Goal: Transaction & Acquisition: Purchase product/service

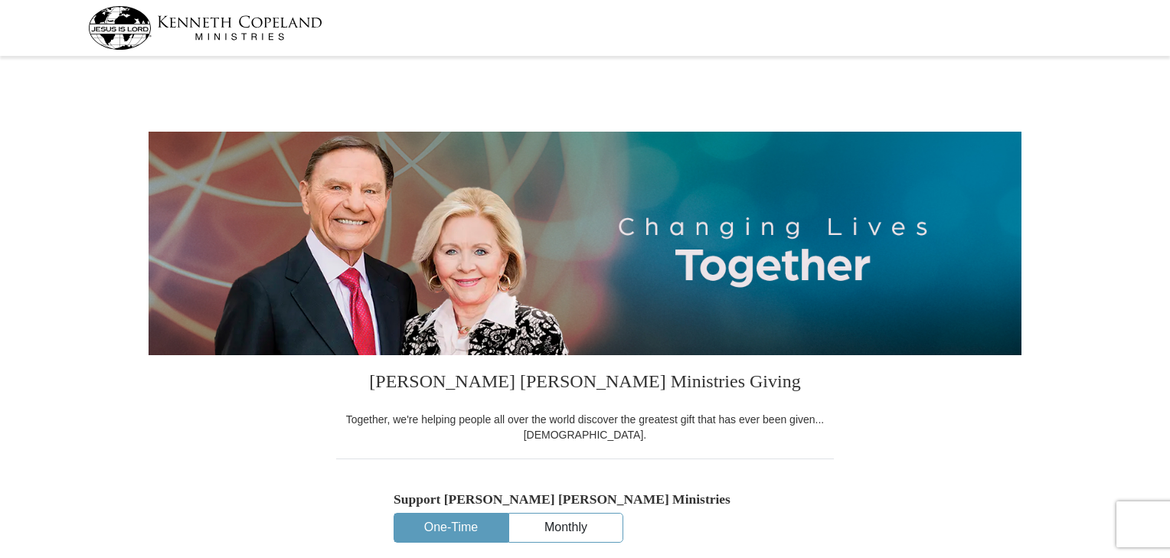
select select "WI"
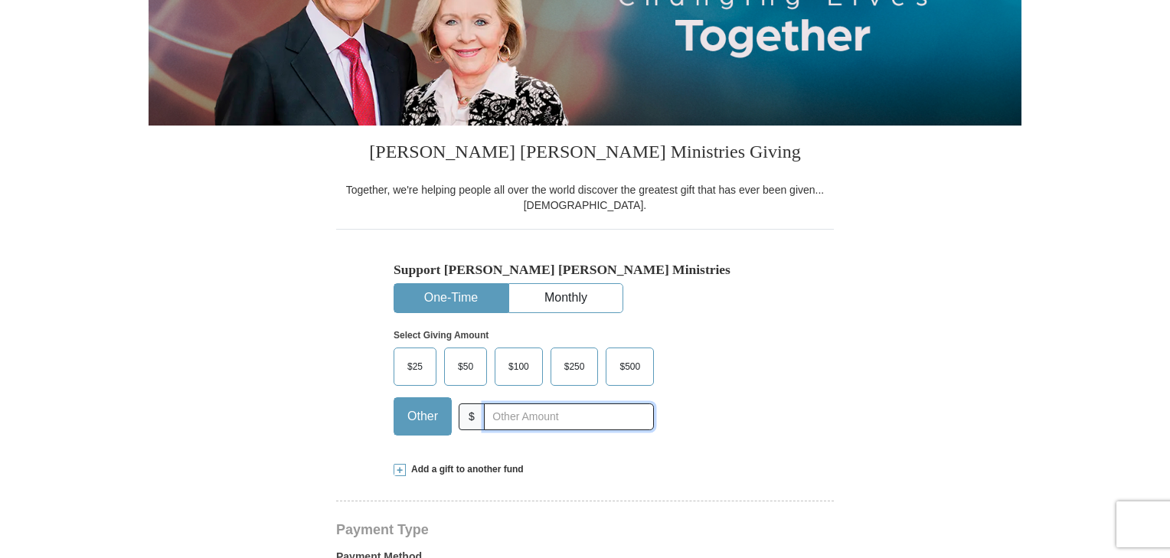
click at [524, 418] on input "text" at bounding box center [569, 416] width 170 height 27
type input "48.00"
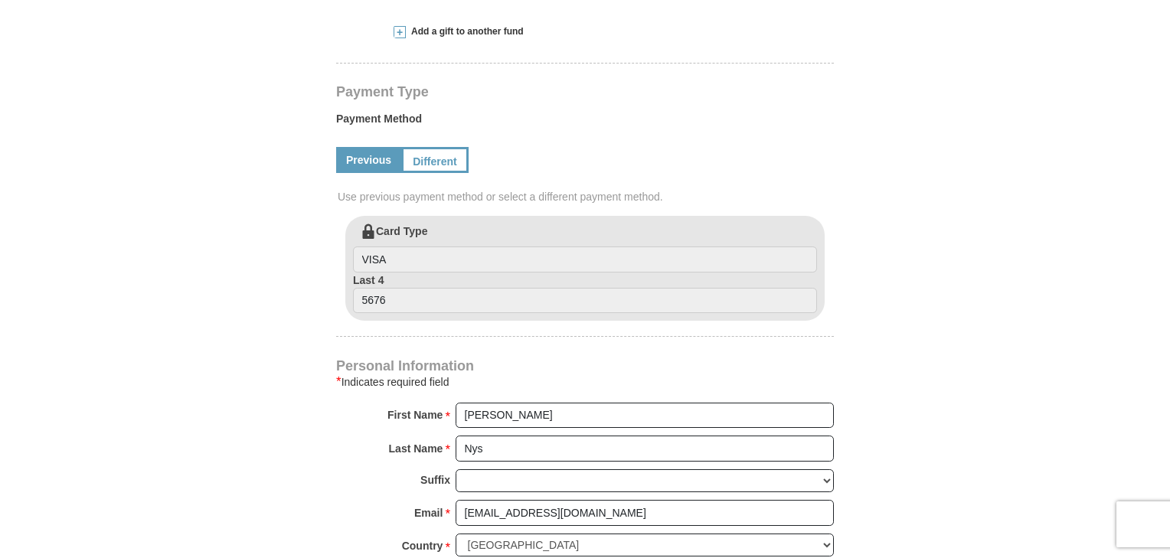
scroll to position [689, 0]
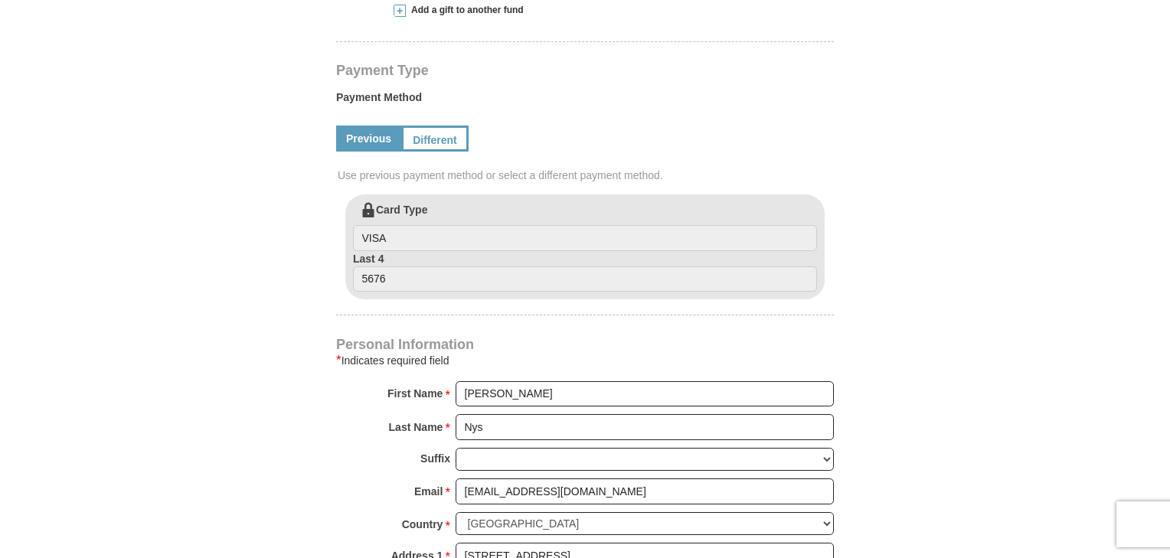
click at [442, 138] on link "Different" at bounding box center [434, 139] width 67 height 26
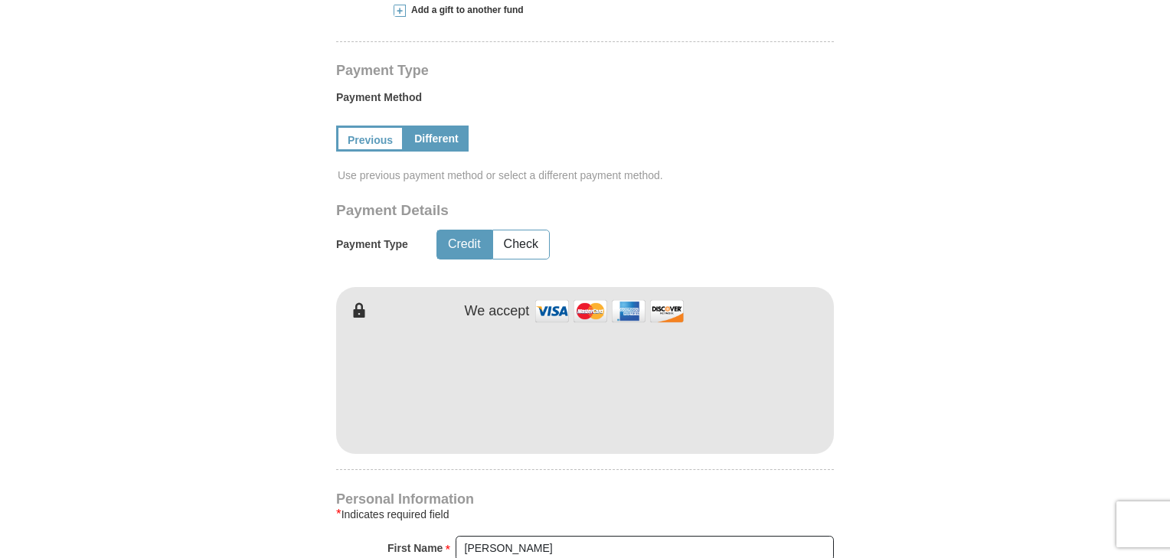
drag, startPoint x: 261, startPoint y: 348, endPoint x: 251, endPoint y: 351, distance: 10.4
click at [261, 348] on form "Kenneth Copeland Ministries Giving Together, we're helping people all over the …" at bounding box center [584, 273] width 873 height 1803
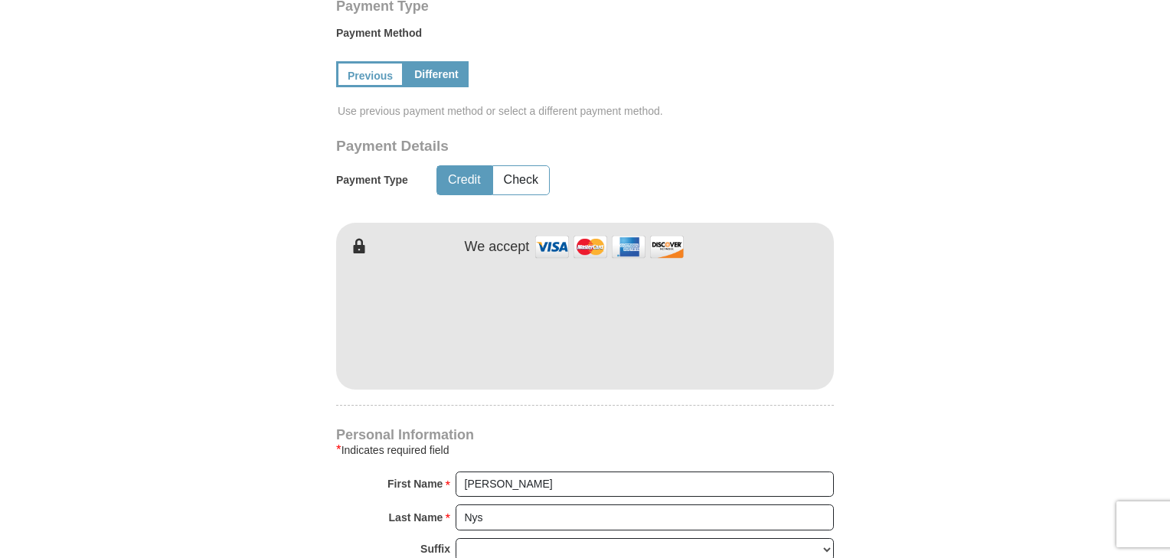
scroll to position [765, 0]
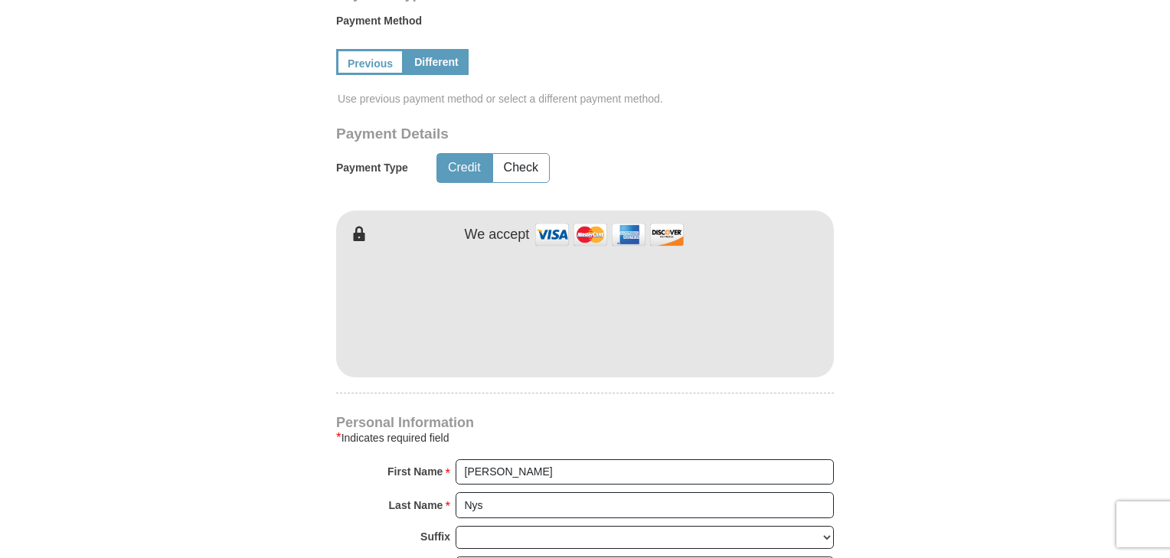
click at [922, 321] on form "Kenneth Copeland Ministries Giving Together, we're helping people all over the …" at bounding box center [584, 197] width 873 height 1803
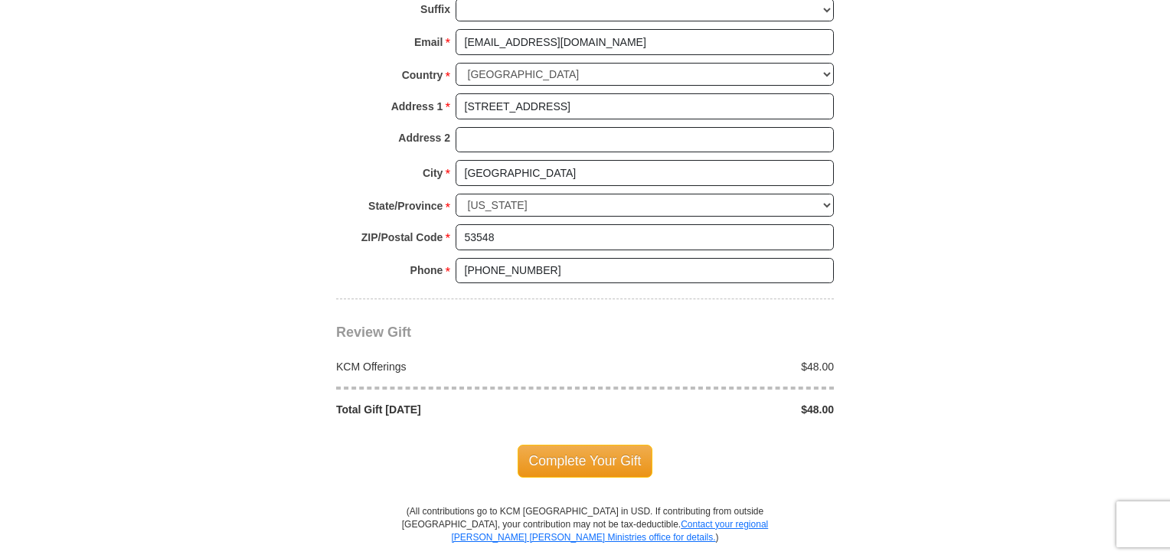
scroll to position [1301, 0]
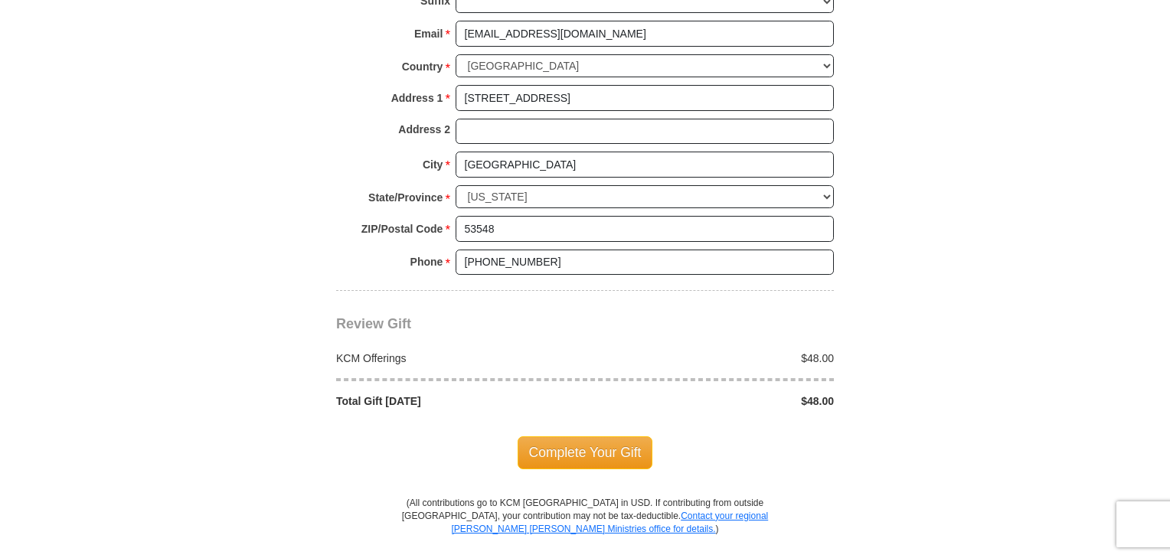
click at [577, 442] on span "Complete Your Gift" at bounding box center [584, 452] width 135 height 32
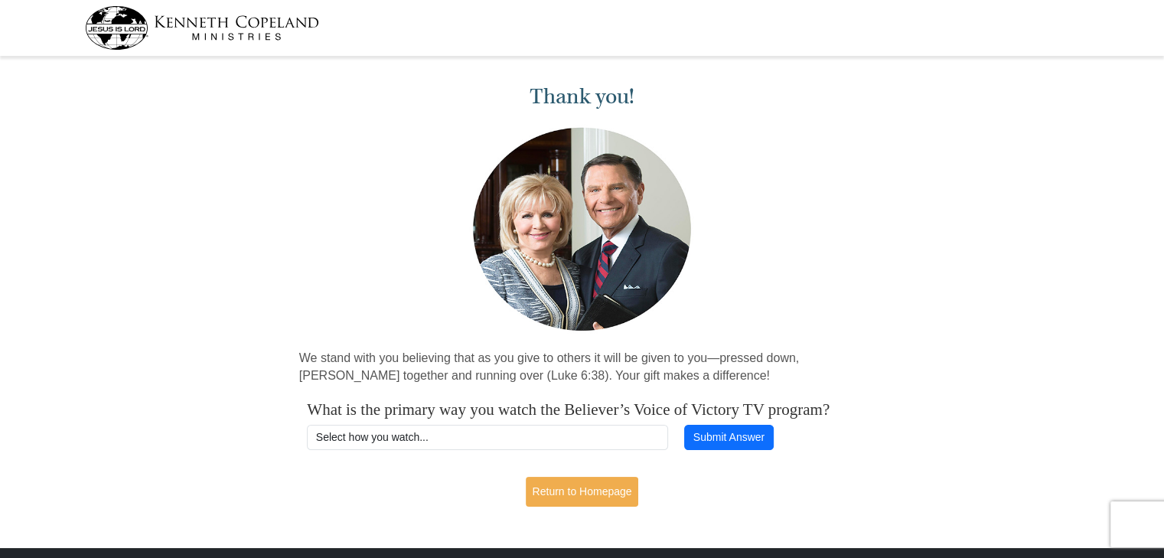
click at [913, 253] on div "Thank you! We stand with you believing that as you give to others it will be gi…" at bounding box center [582, 289] width 1164 height 456
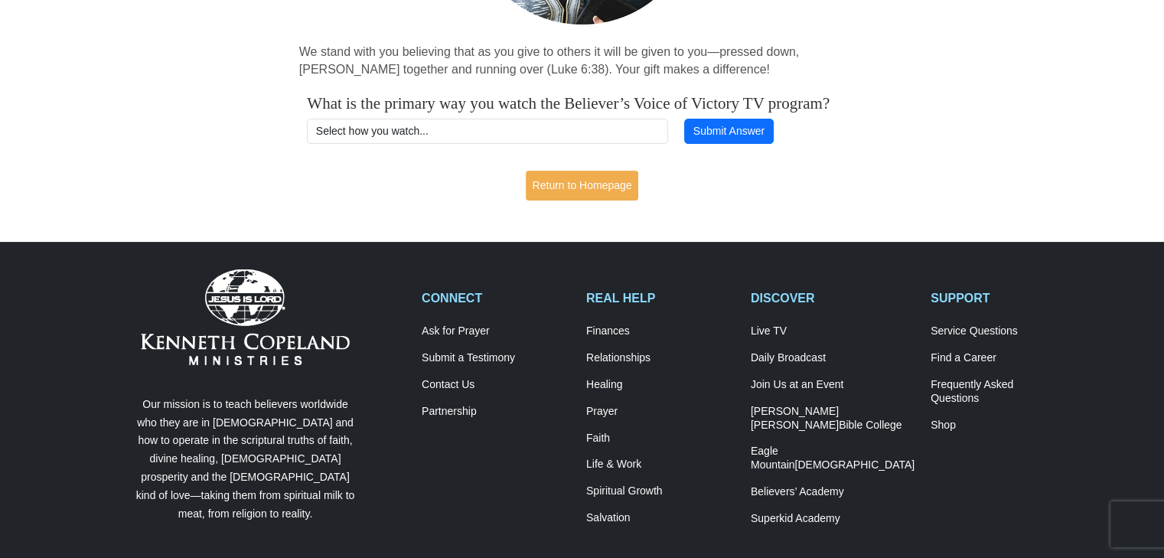
scroll to position [153, 0]
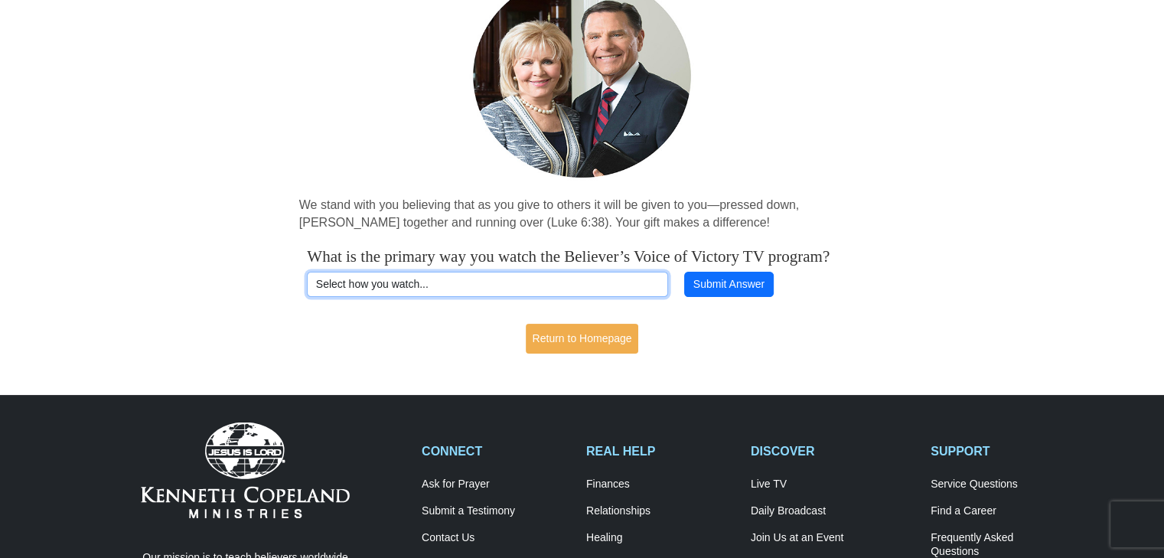
click at [413, 298] on select "Select how you watch... Daystar Morning Daystar Evening [DOMAIN_NAME] [DOMAIN_N…" at bounding box center [487, 285] width 361 height 26
click at [925, 314] on div "Thank you! We stand with you believing that as you give to others it will be gi…" at bounding box center [582, 136] width 1164 height 456
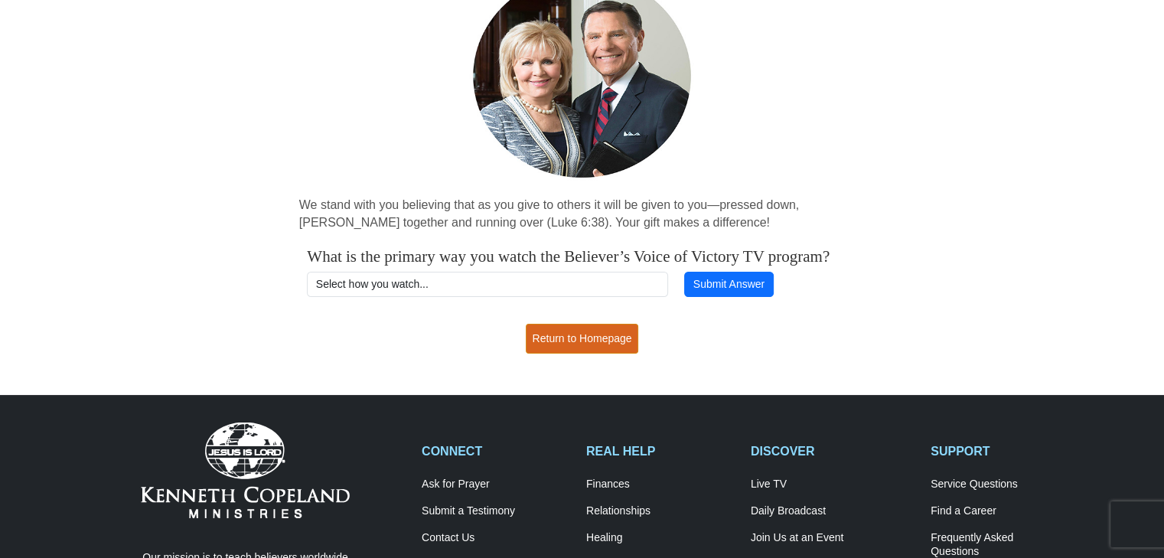
click at [621, 345] on link "Return to Homepage" at bounding box center [582, 339] width 113 height 30
